Goal: Task Accomplishment & Management: Manage account settings

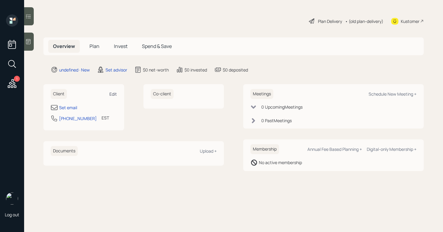
click at [111, 93] on div "Edit" at bounding box center [113, 94] width 8 height 6
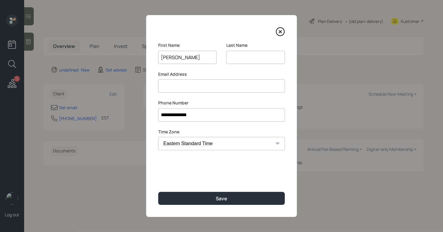
type input "[PERSON_NAME]"
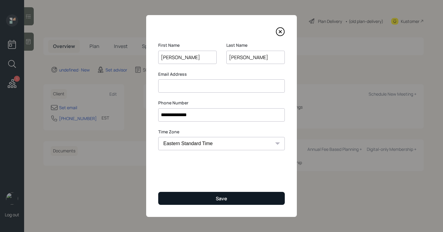
type input "[PERSON_NAME]"
click at [210, 199] on button "Save" at bounding box center [221, 198] width 126 height 13
